Goal: Task Accomplishment & Management: Complete application form

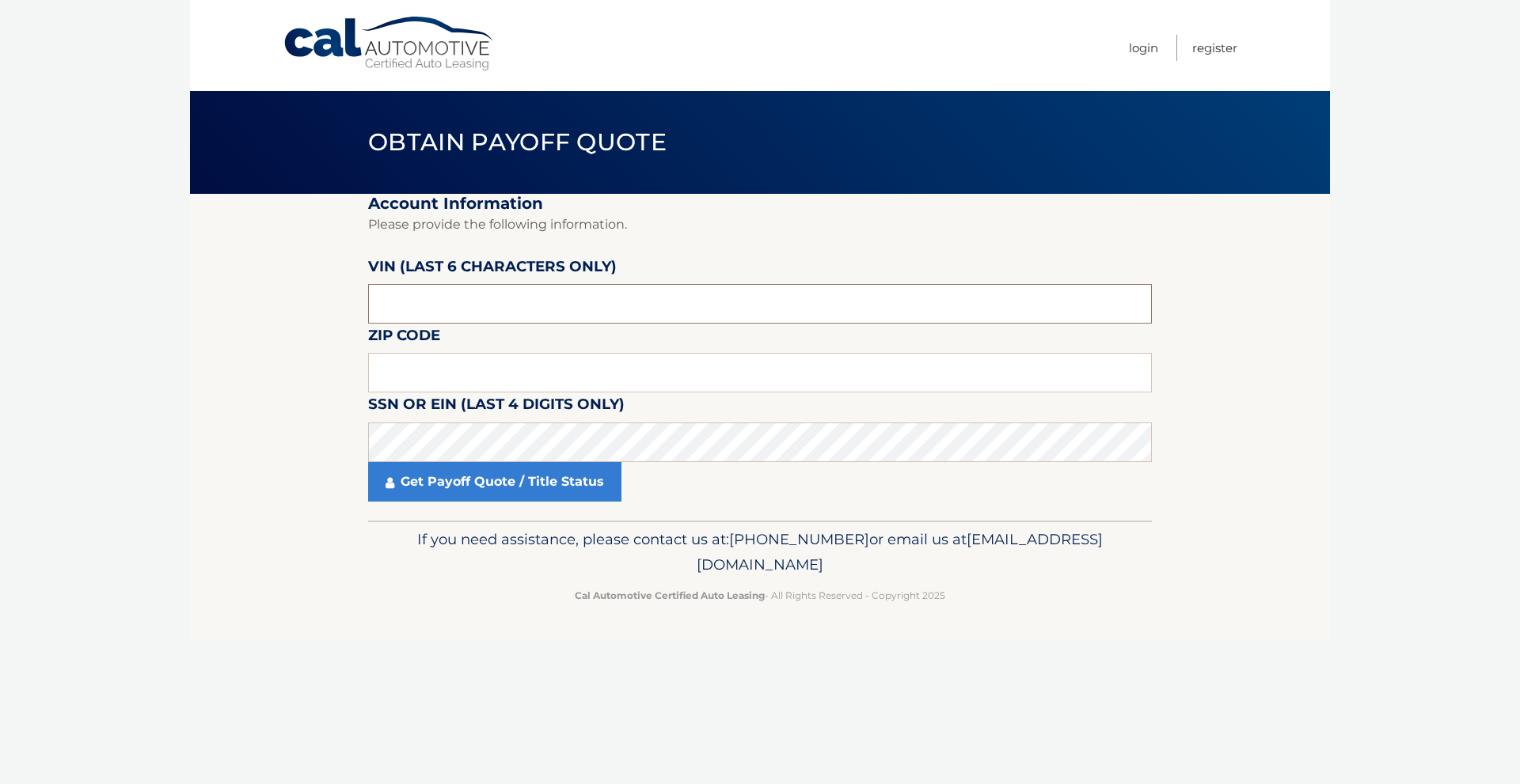
click at [490, 291] on input "text" at bounding box center [760, 304] width 784 height 40
click at [459, 294] on input "text" at bounding box center [760, 304] width 784 height 40
click at [451, 299] on input "text" at bounding box center [760, 304] width 784 height 40
click at [403, 363] on input "text" at bounding box center [760, 373] width 784 height 40
type input "10583"
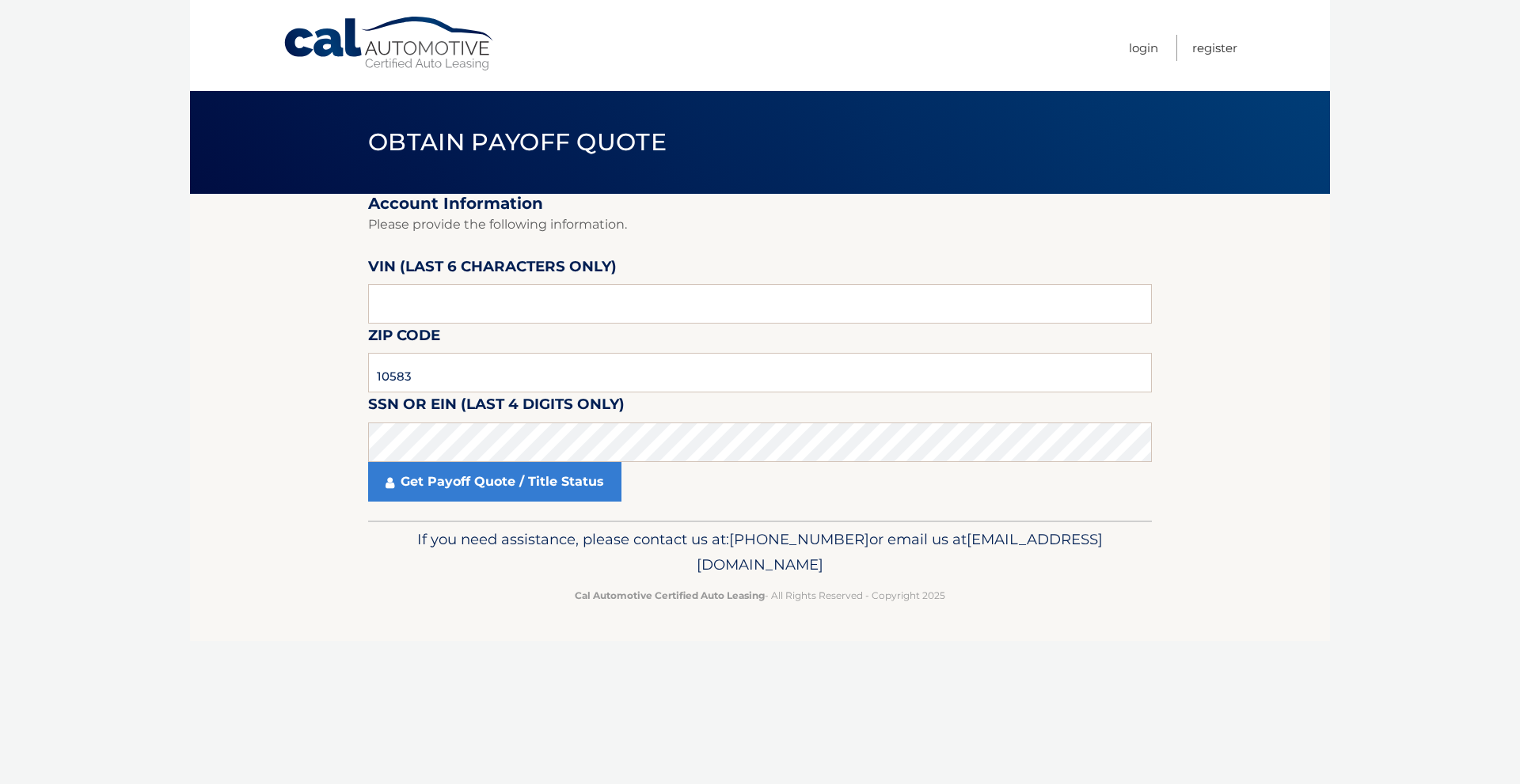
click at [574, 421] on label "SSN or EIN (last 4 digits only)" at bounding box center [496, 407] width 257 height 29
click at [503, 304] on input "text" at bounding box center [760, 304] width 784 height 40
click at [491, 295] on input "text" at bounding box center [760, 304] width 784 height 40
click at [401, 309] on input "486826" at bounding box center [760, 304] width 784 height 40
click at [406, 309] on input "486826" at bounding box center [760, 304] width 784 height 40
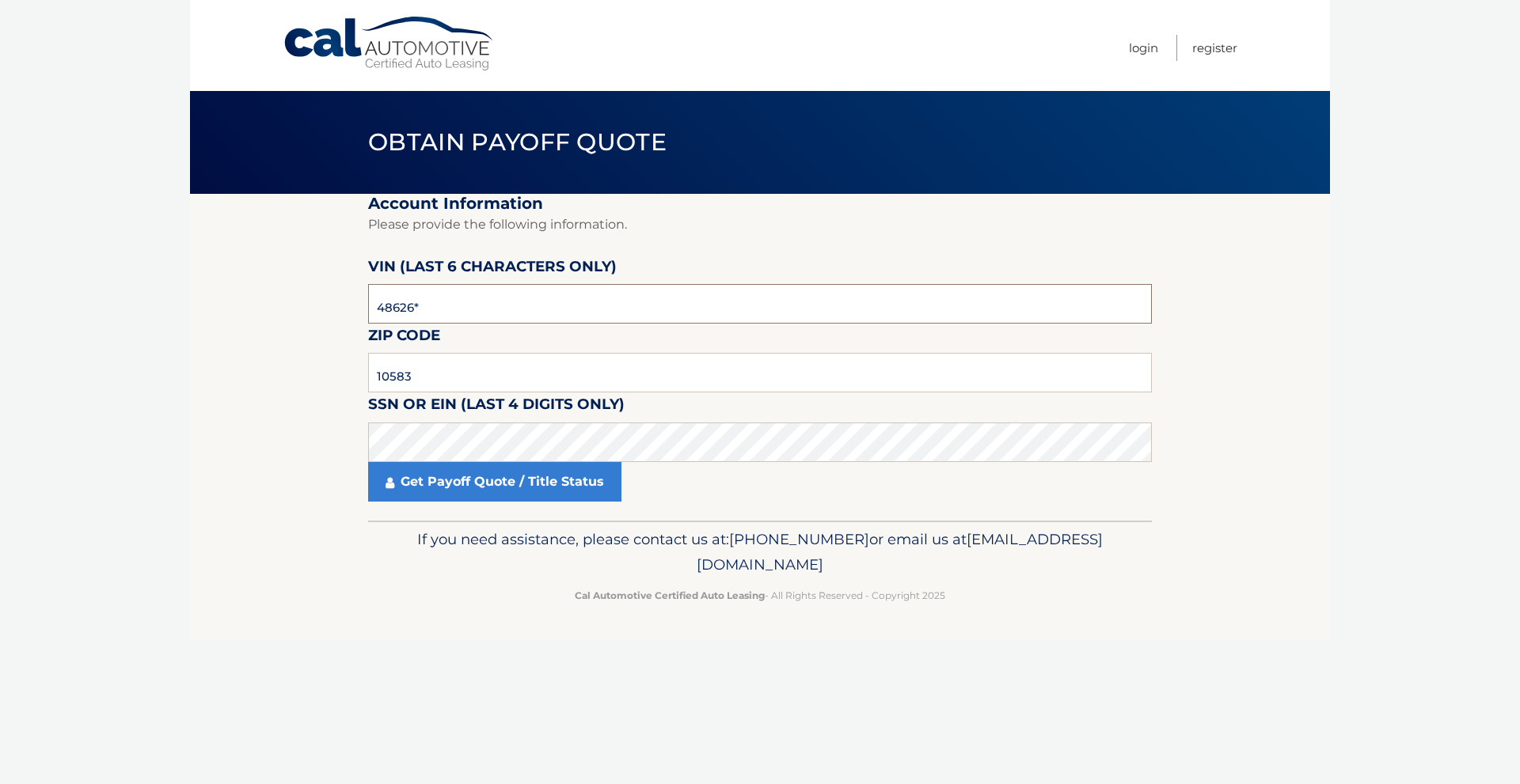
type input "486926"
click at [462, 472] on link "Get Payoff Quote / Title Status" at bounding box center [494, 482] width 253 height 40
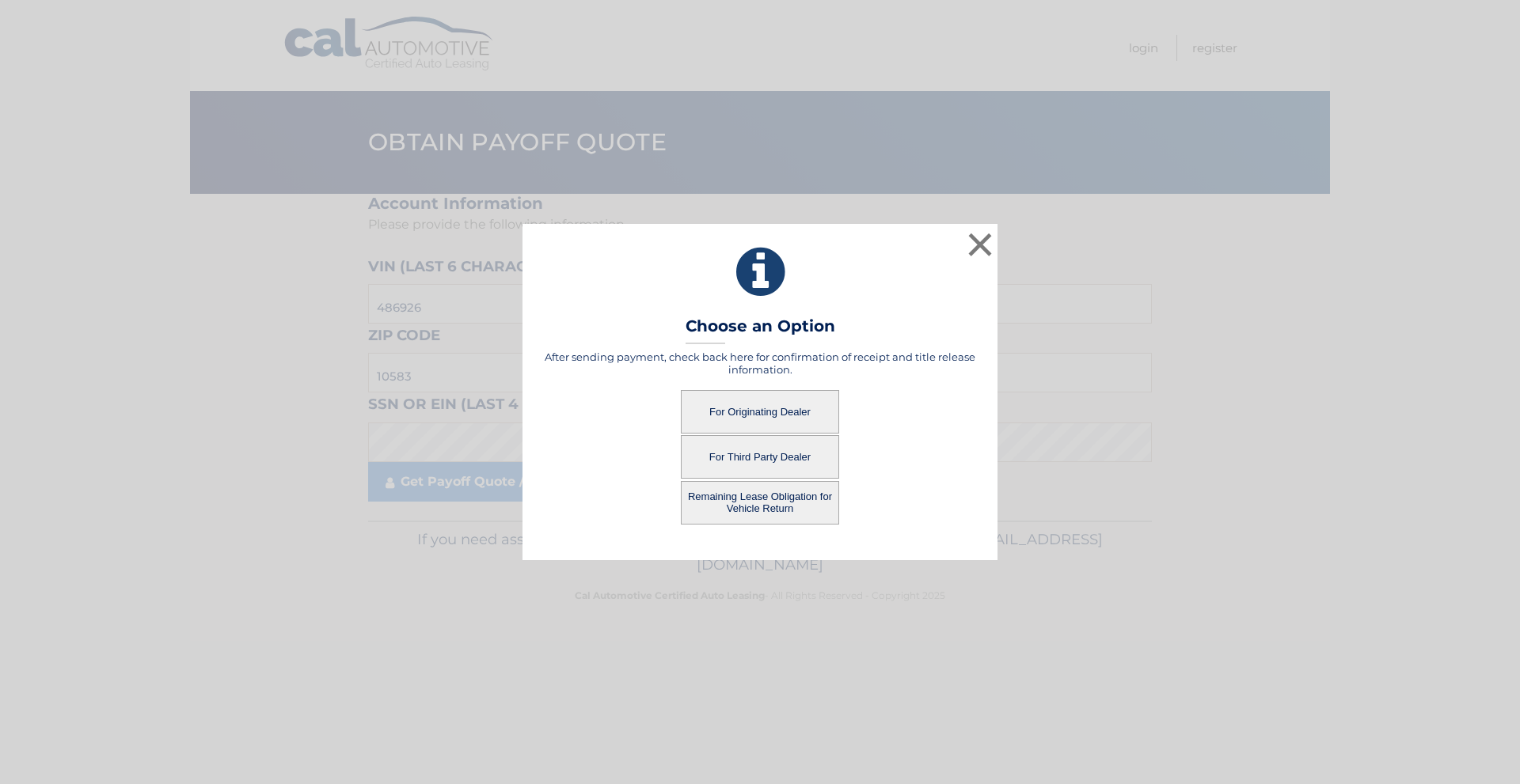
click at [748, 454] on button "For Third Party Dealer" at bounding box center [760, 456] width 159 height 43
click at [773, 454] on button "For Third Party Dealer" at bounding box center [760, 456] width 159 height 43
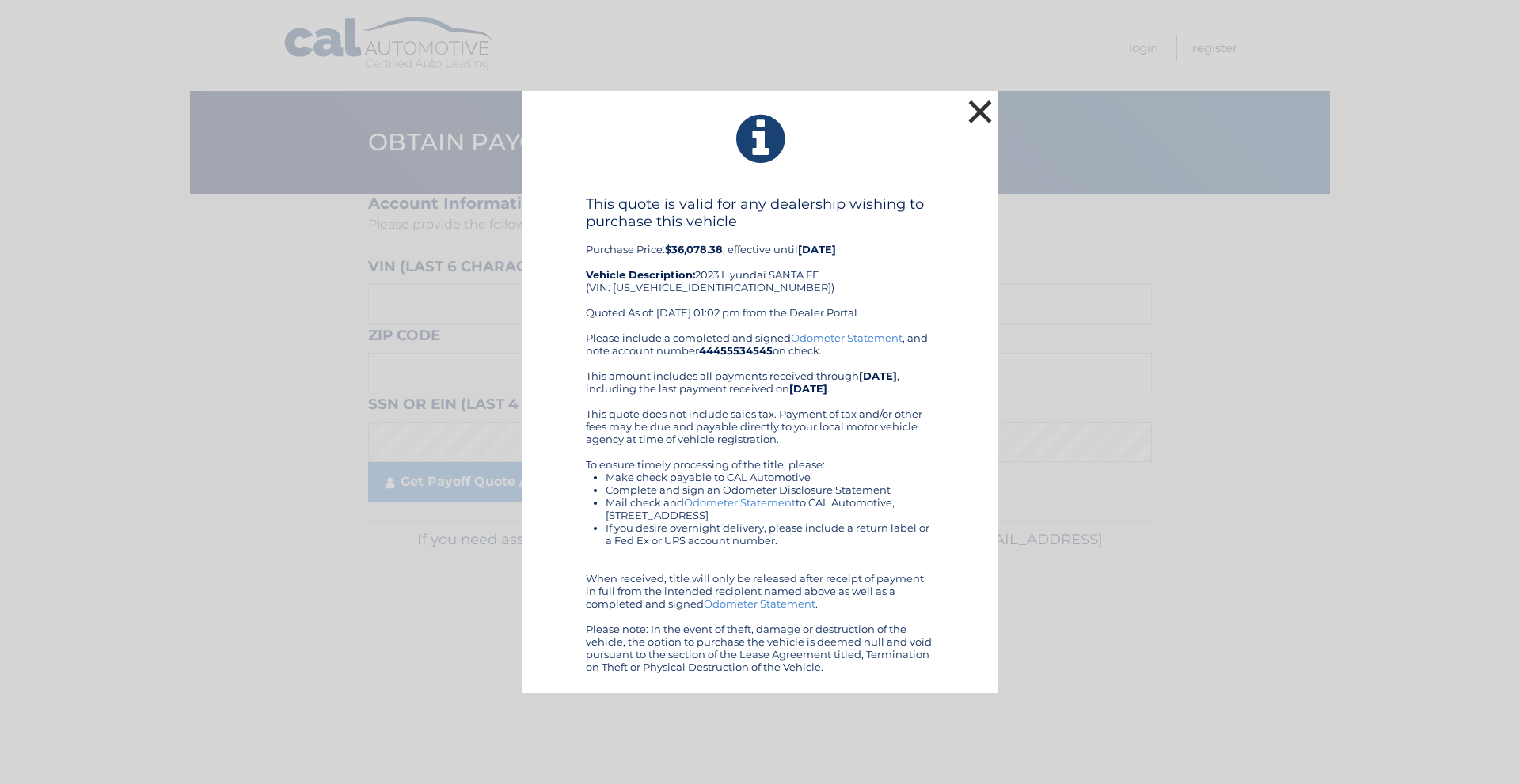
click at [975, 105] on button "×" at bounding box center [980, 111] width 32 height 32
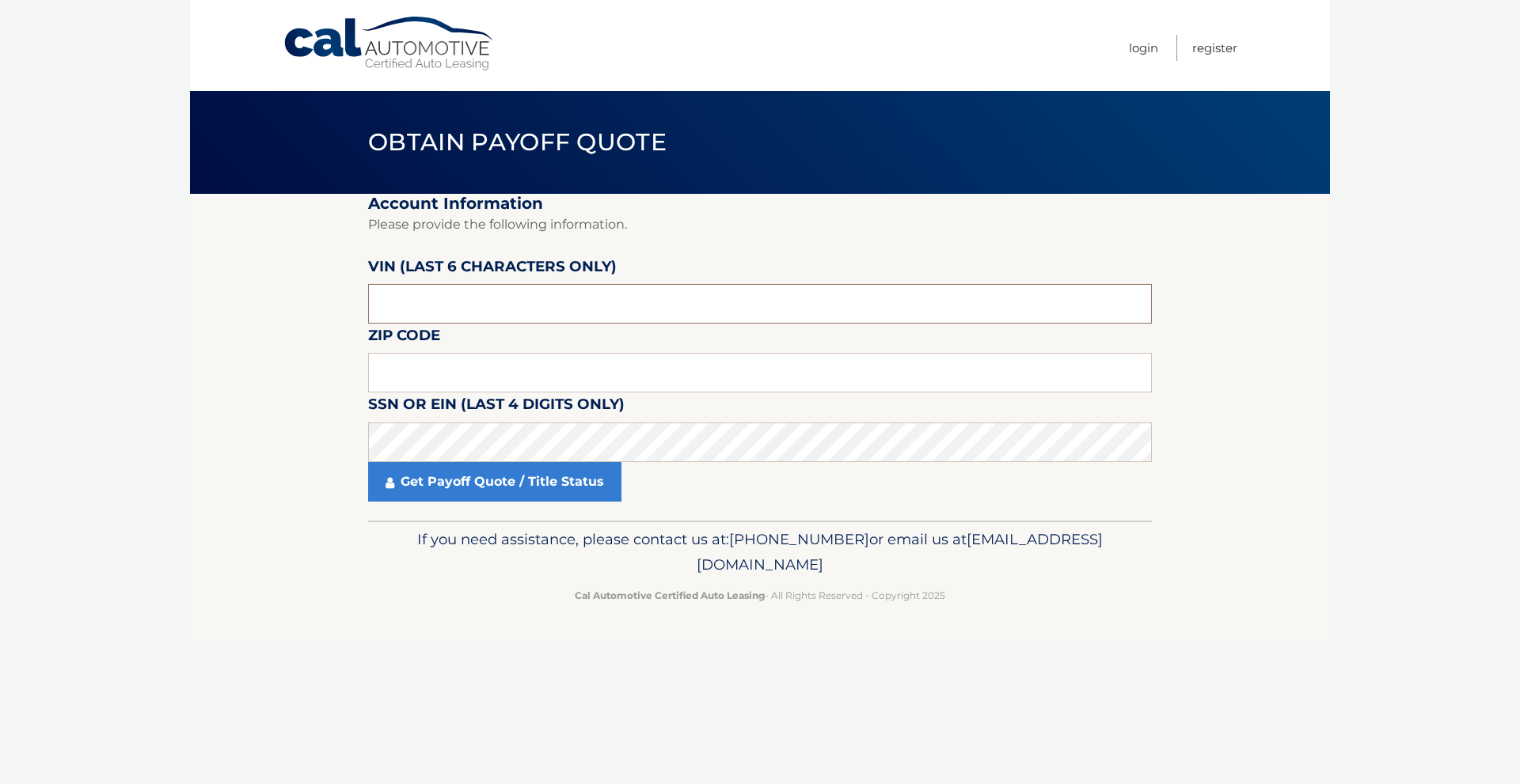
click at [731, 297] on input "text" at bounding box center [760, 304] width 784 height 40
type input "486926"
click at [401, 354] on input "text" at bounding box center [760, 373] width 784 height 40
type input "10583"
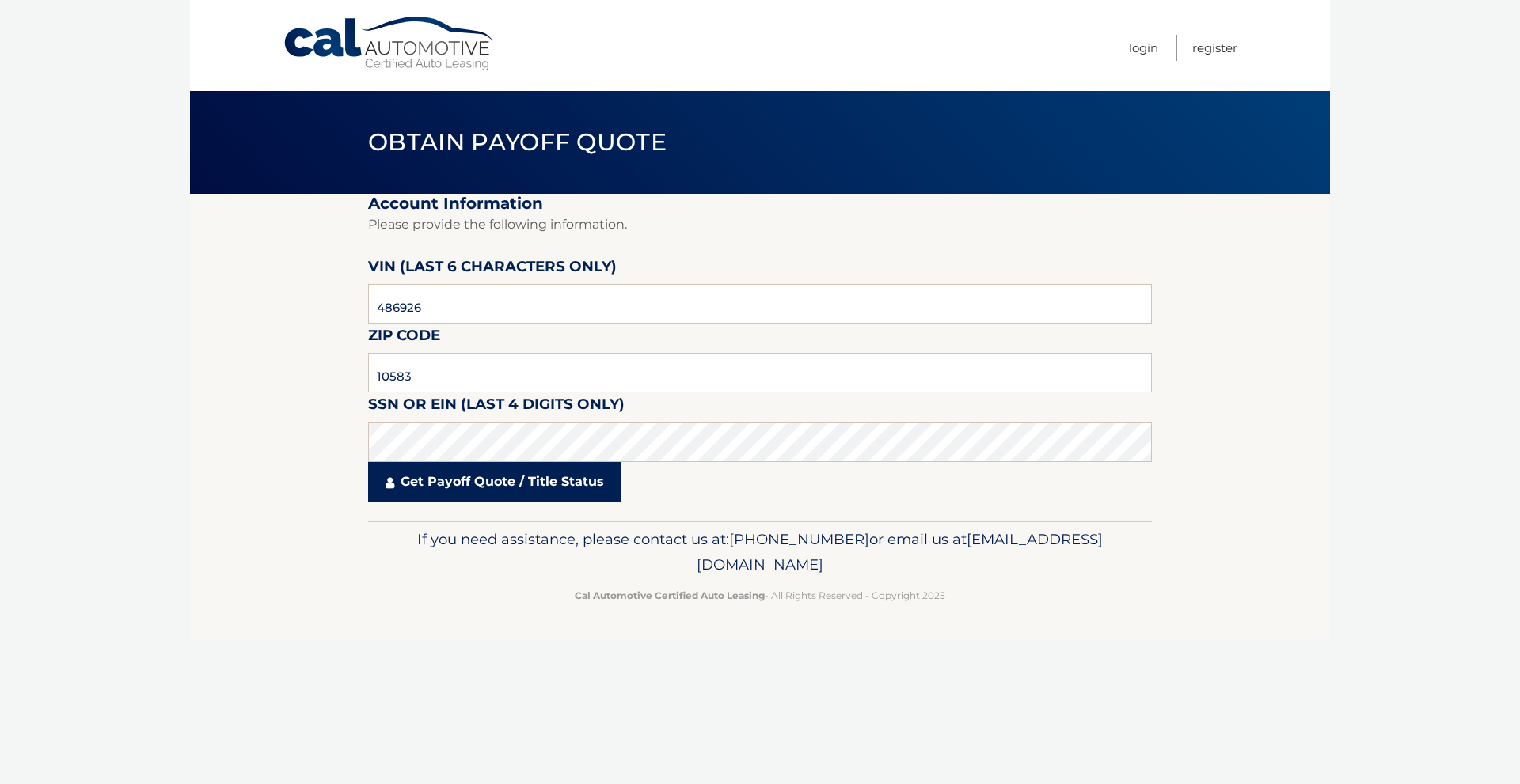
click at [469, 482] on link "Get Payoff Quote / Title Status" at bounding box center [494, 482] width 253 height 40
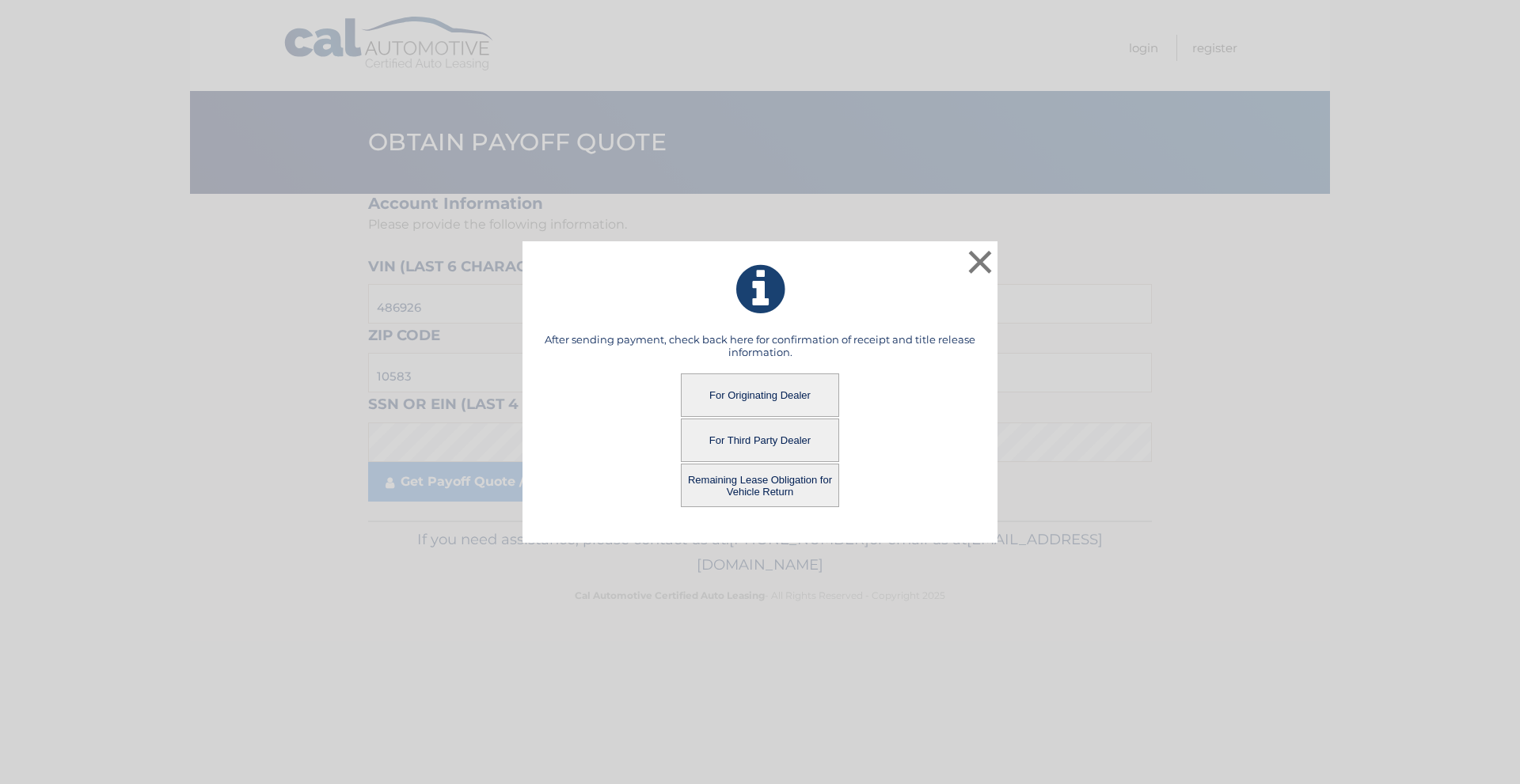
click at [742, 392] on button "For Originating Dealer" at bounding box center [760, 395] width 159 height 43
click at [766, 396] on button "For Originating Dealer" at bounding box center [760, 395] width 159 height 43
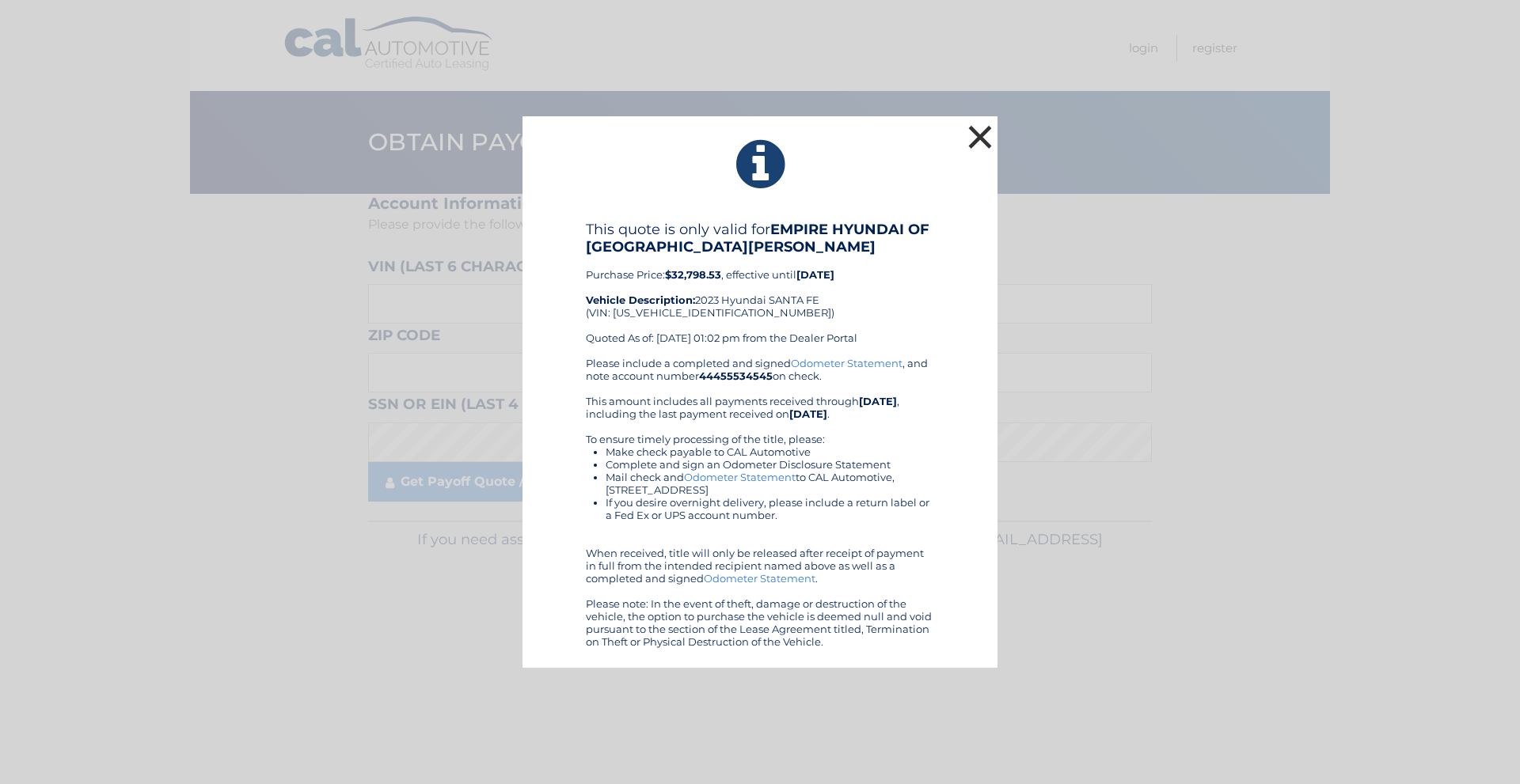
click at [974, 122] on button "×" at bounding box center [980, 137] width 32 height 32
